Goal: Task Accomplishment & Management: Use online tool/utility

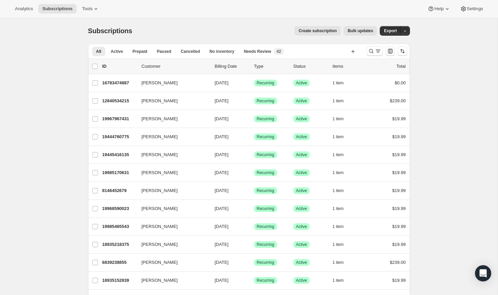
click at [23, 9] on span "Analytics" at bounding box center [24, 8] width 18 height 5
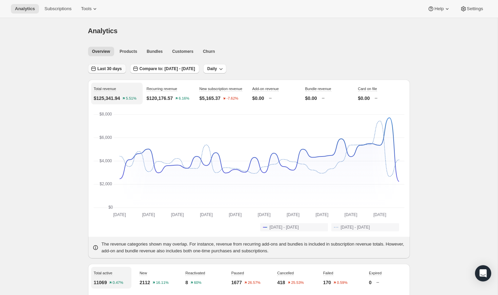
click at [112, 71] on span "Last 30 days" at bounding box center [110, 68] width 24 height 5
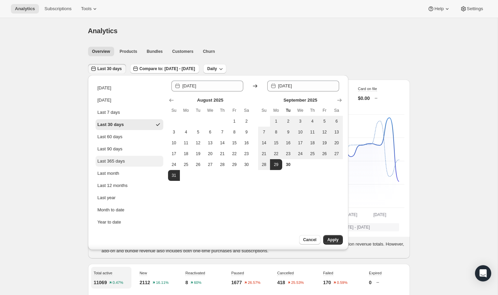
click at [107, 162] on div "Last 365 days" at bounding box center [111, 161] width 27 height 7
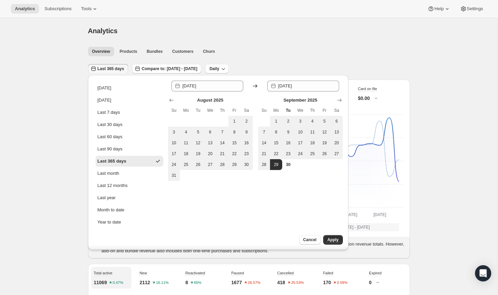
type input "[DATE]"
click at [332, 240] on span "Apply" at bounding box center [332, 239] width 11 height 5
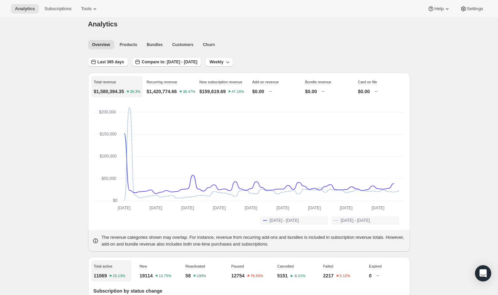
scroll to position [15, 0]
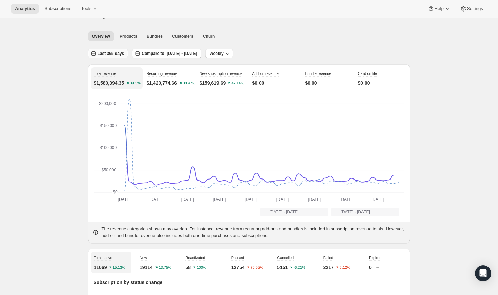
click at [114, 52] on span "Last 365 days" at bounding box center [111, 53] width 27 height 5
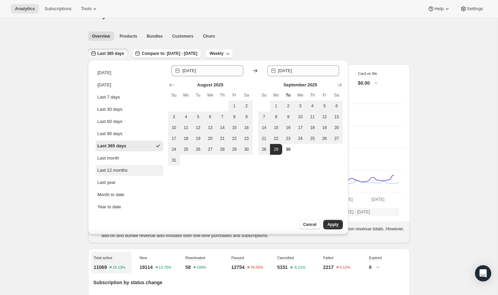
click at [114, 170] on div "Last 12 months" at bounding box center [113, 170] width 30 height 7
type input "[DATE]"
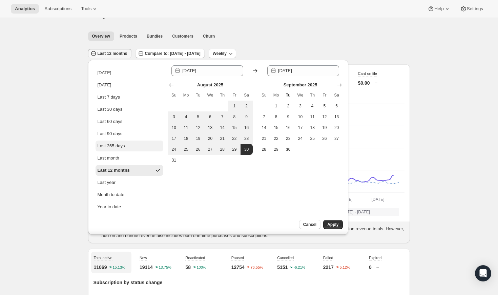
click at [105, 149] on div "Last 365 days" at bounding box center [111, 146] width 27 height 7
type input "[DATE]"
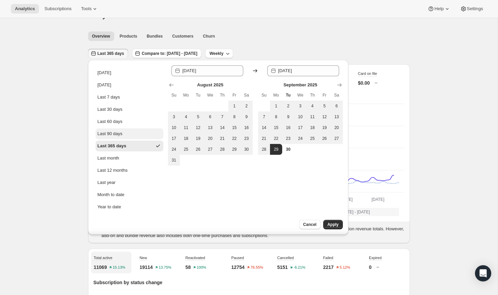
click at [111, 133] on div "Last 90 days" at bounding box center [110, 133] width 25 height 7
type input "[DATE]"
click at [334, 223] on span "Apply" at bounding box center [332, 224] width 11 height 5
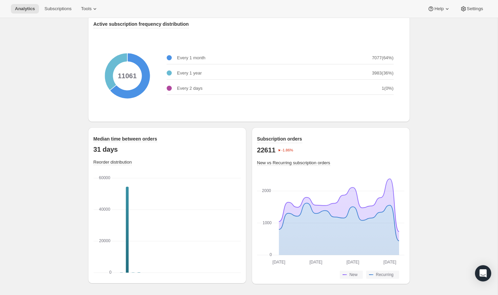
scroll to position [858, 0]
